Goal: Navigation & Orientation: Find specific page/section

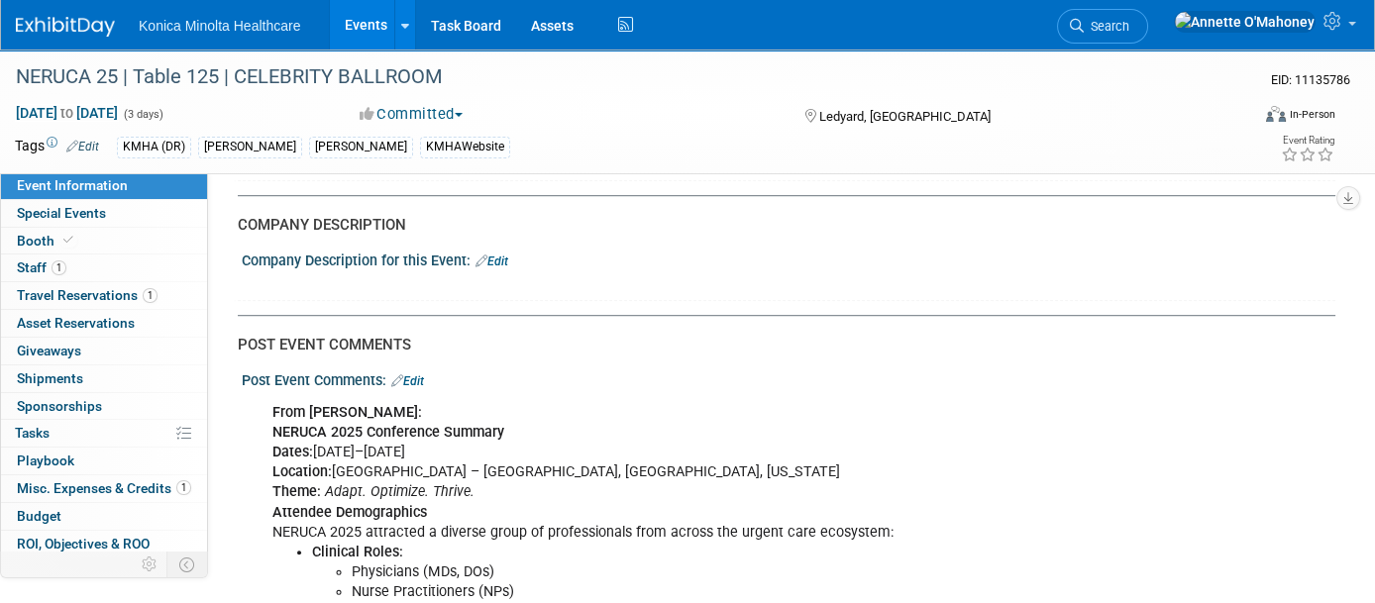
drag, startPoint x: 362, startPoint y: 20, endPoint x: 355, endPoint y: 36, distance: 17.3
click at [362, 21] on link "Events" at bounding box center [366, 25] width 72 height 50
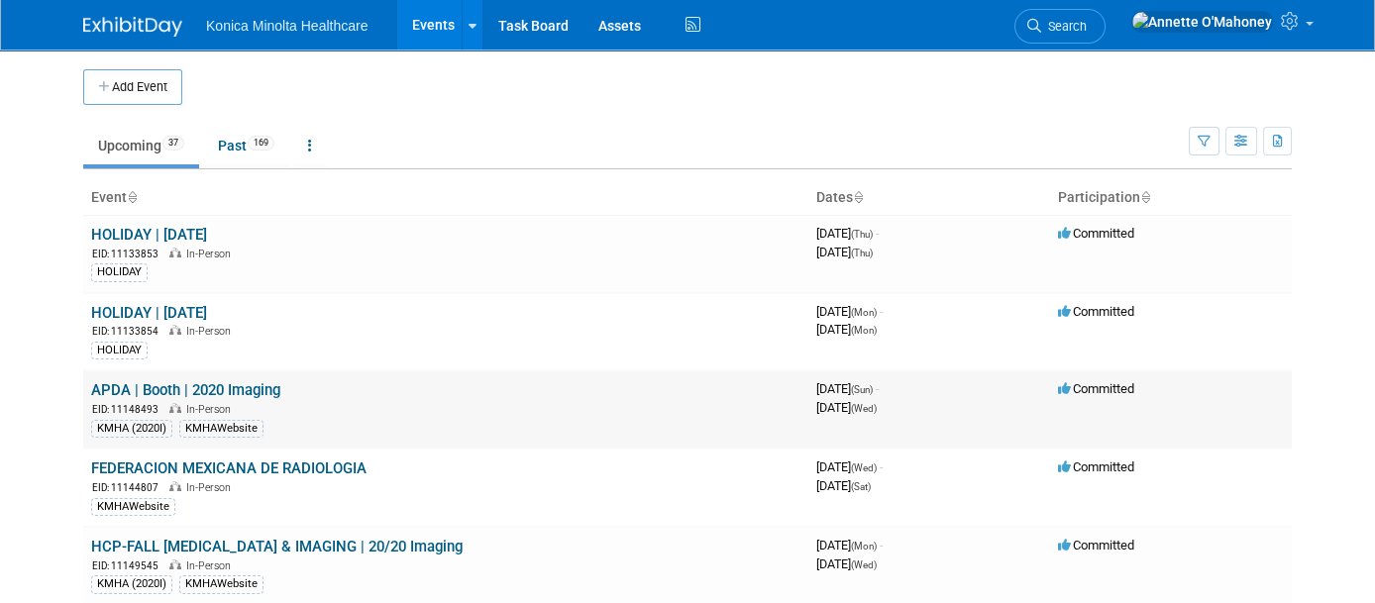
click at [254, 381] on link "APDA | Booth | 2020 Imaging" at bounding box center [185, 390] width 189 height 18
